Goal: Information Seeking & Learning: Find specific fact

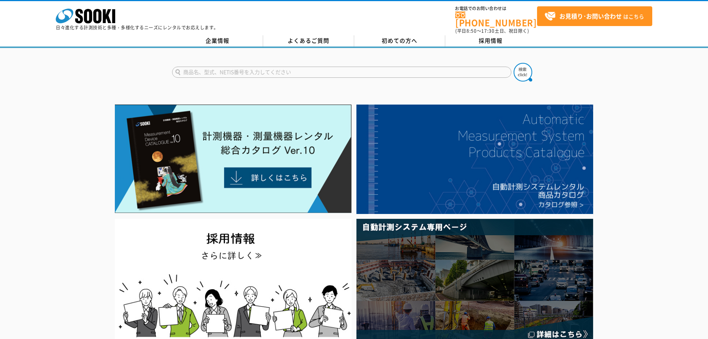
drag, startPoint x: 0, startPoint y: 0, endPoint x: 265, endPoint y: 65, distance: 273.1
click at [265, 67] on input "text" at bounding box center [342, 72] width 340 height 11
type input "t"
type input "トルクレンチ"
click at [514, 63] on button at bounding box center [523, 72] width 19 height 19
